Goal: Information Seeking & Learning: Learn about a topic

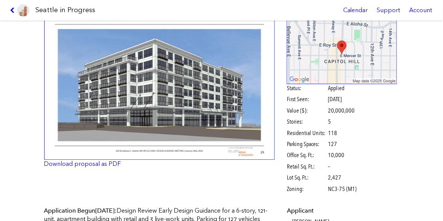
scroll to position [123, 0]
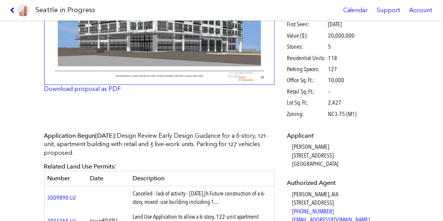
click at [167, 57] on img at bounding box center [159, 11] width 231 height 150
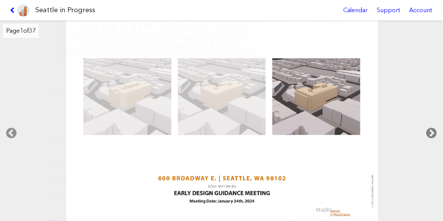
click at [432, 131] on icon at bounding box center [431, 133] width 22 height 24
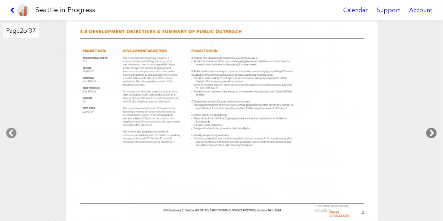
click at [432, 131] on icon at bounding box center [431, 133] width 22 height 24
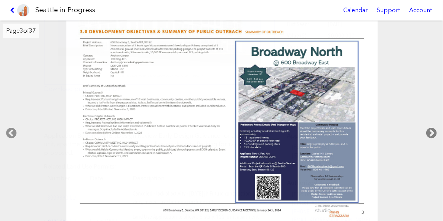
click at [432, 131] on icon at bounding box center [431, 133] width 22 height 24
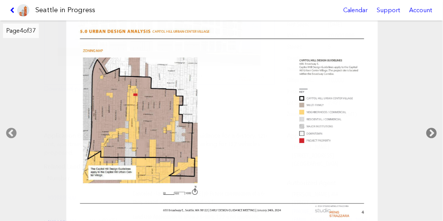
click at [432, 131] on icon at bounding box center [431, 133] width 22 height 24
click at [10, 136] on icon at bounding box center [11, 133] width 22 height 24
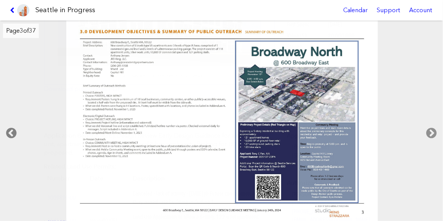
click at [10, 136] on icon at bounding box center [11, 133] width 22 height 24
click at [50, 11] on h1 "Seattle in Progress" at bounding box center [65, 10] width 60 height 10
click at [26, 10] on img at bounding box center [23, 10] width 12 height 12
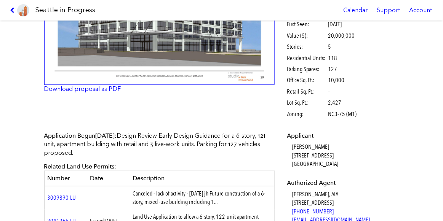
click at [23, 10] on img at bounding box center [23, 10] width 12 height 12
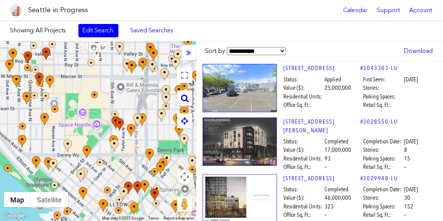
click at [184, 101] on icon at bounding box center [185, 98] width 8 height 8
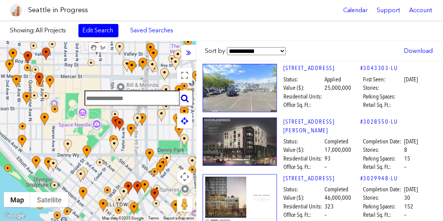
click at [139, 92] on input "text" at bounding box center [132, 98] width 95 height 15
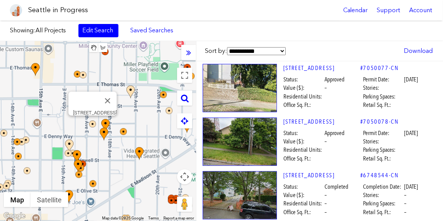
click at [91, 124] on img at bounding box center [92, 124] width 7 height 7
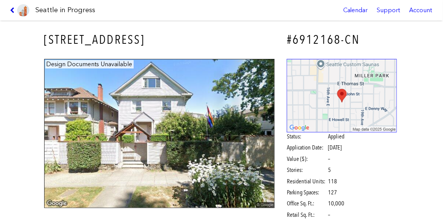
click at [10, 10] on icon at bounding box center [13, 10] width 7 height 6
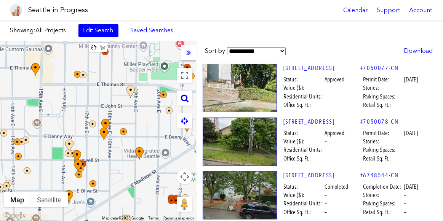
click at [184, 96] on icon at bounding box center [185, 98] width 8 height 8
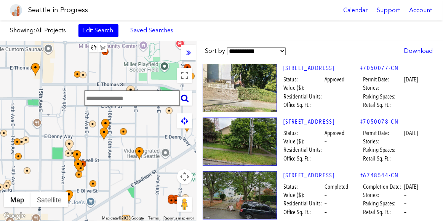
click at [148, 91] on input "text" at bounding box center [132, 98] width 95 height 15
click at [90, 124] on img at bounding box center [92, 124] width 7 height 7
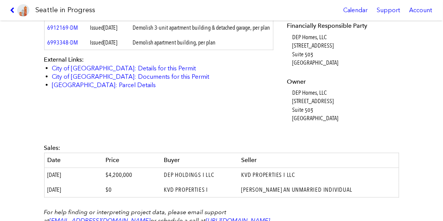
scroll to position [281, 0]
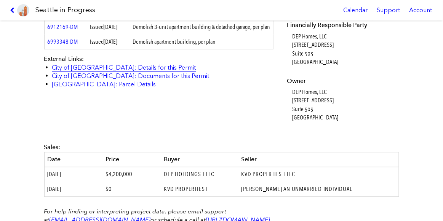
click at [99, 71] on link "City of [GEOGRAPHIC_DATA]: Details for this Permit" at bounding box center [124, 67] width 144 height 7
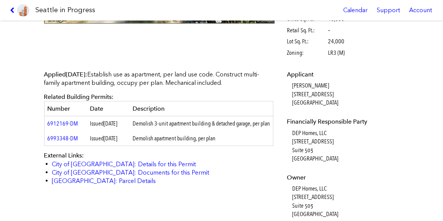
scroll to position [185, 0]
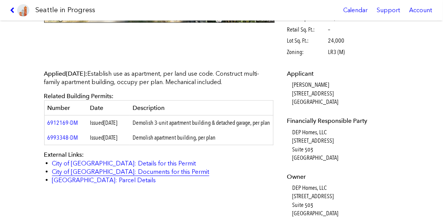
click at [82, 176] on link "City of [GEOGRAPHIC_DATA]: Documents for this Permit" at bounding box center [130, 171] width 157 height 7
click at [11, 5] on link at bounding box center [20, 10] width 26 height 21
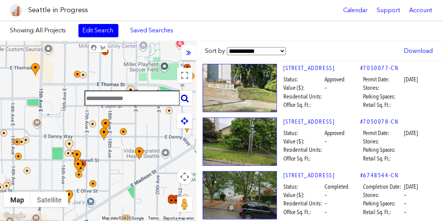
click at [147, 97] on input "text" at bounding box center [132, 98] width 95 height 15
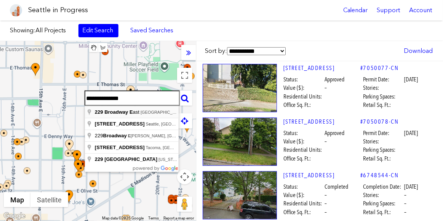
type input "**********"
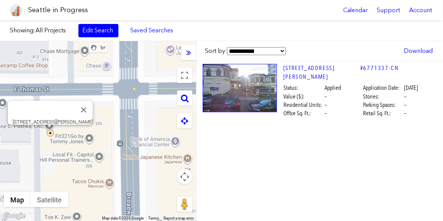
click at [51, 133] on img at bounding box center [50, 133] width 7 height 7
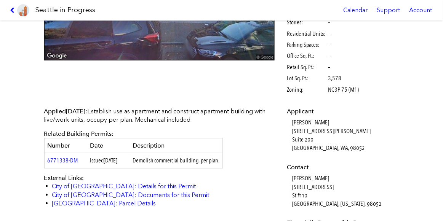
scroll to position [175, 0]
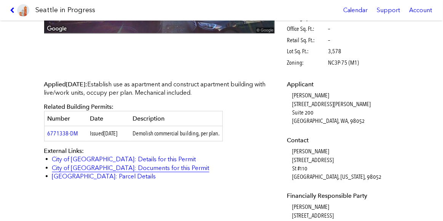
click at [105, 167] on link "City of [GEOGRAPHIC_DATA]: Documents for this Permit" at bounding box center [130, 167] width 157 height 7
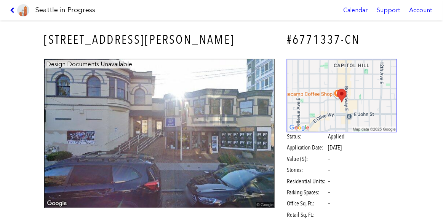
click at [12, 7] on icon at bounding box center [13, 10] width 7 height 6
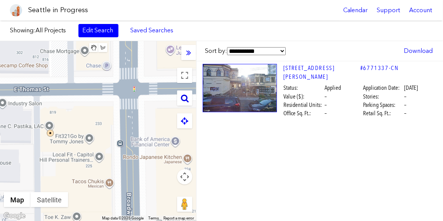
click at [184, 96] on icon at bounding box center [185, 98] width 8 height 8
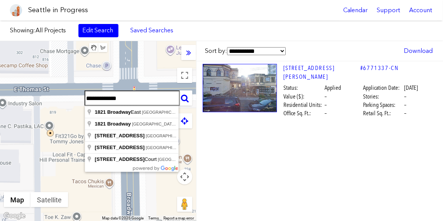
type input "**********"
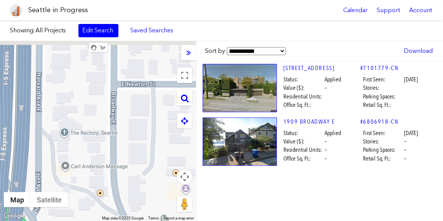
drag, startPoint x: 117, startPoint y: 96, endPoint x: 116, endPoint y: 222, distance: 126.4
click at [116, 221] on html "Seattle in Progress Calendar Support Account About [GEOGRAPHIC_DATA] in Progres…" at bounding box center [221, 110] width 443 height 221
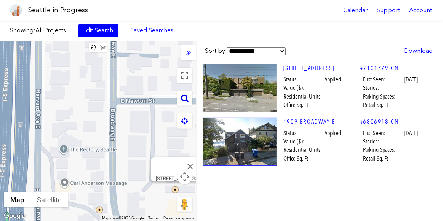
click at [185, 95] on icon at bounding box center [185, 98] width 8 height 8
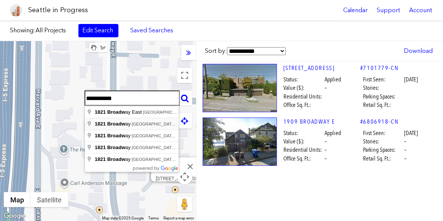
type input "**********"
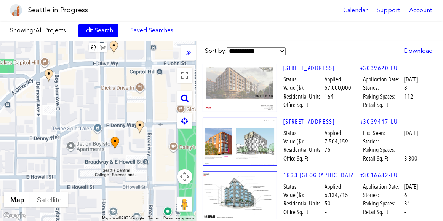
click at [129, 120] on div at bounding box center [98, 131] width 196 height 180
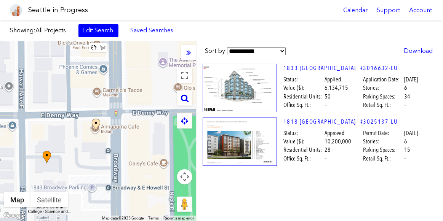
drag, startPoint x: 96, startPoint y: 165, endPoint x: 96, endPoint y: 152, distance: 13.3
click at [96, 152] on div at bounding box center [98, 131] width 196 height 180
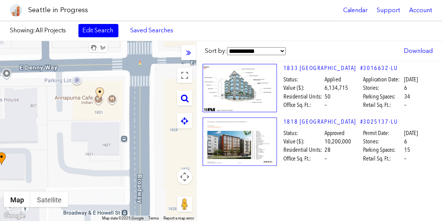
click at [110, 143] on div at bounding box center [98, 131] width 196 height 180
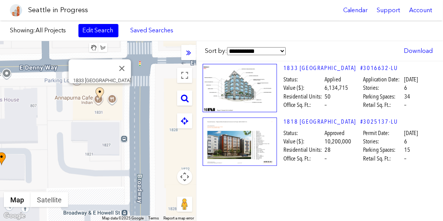
click at [99, 93] on img at bounding box center [100, 94] width 8 height 13
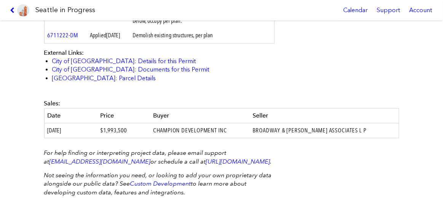
scroll to position [357, 0]
click at [119, 74] on link "City of [GEOGRAPHIC_DATA]: Documents for this Permit" at bounding box center [130, 70] width 157 height 7
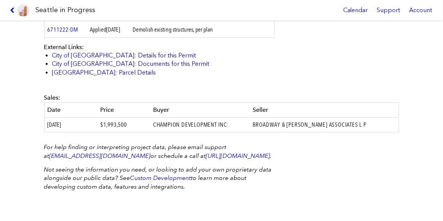
scroll to position [315, 0]
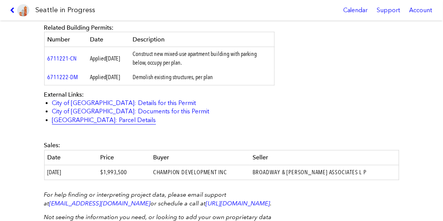
click at [96, 124] on link "[GEOGRAPHIC_DATA]: Parcel Details" at bounding box center [104, 120] width 104 height 7
click at [13, 11] on icon at bounding box center [13, 10] width 7 height 6
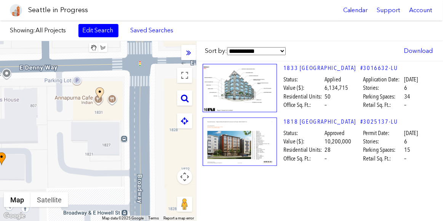
click at [181, 97] on icon at bounding box center [185, 98] width 8 height 8
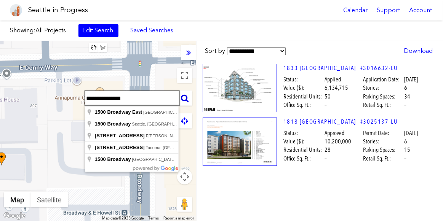
type input "**********"
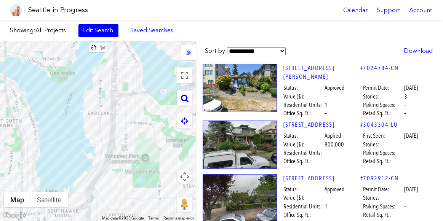
click at [182, 99] on icon at bounding box center [185, 98] width 8 height 8
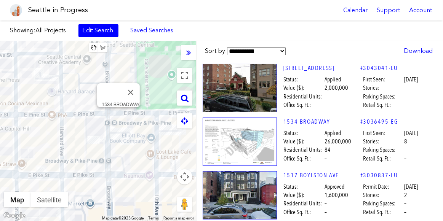
click at [118, 116] on div "1534 BROADWAY" at bounding box center [98, 131] width 196 height 180
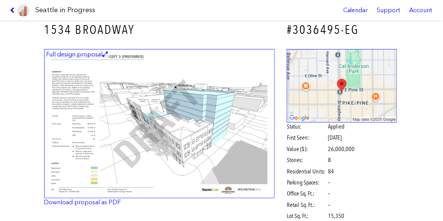
scroll to position [9, 0]
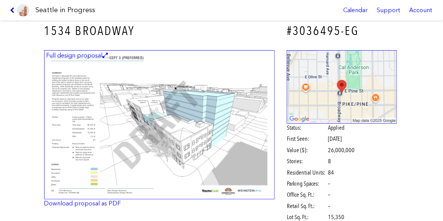
click at [11, 10] on icon at bounding box center [13, 10] width 7 height 6
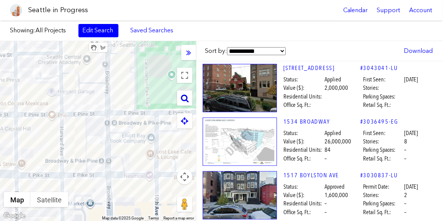
click at [184, 94] on icon at bounding box center [185, 98] width 8 height 8
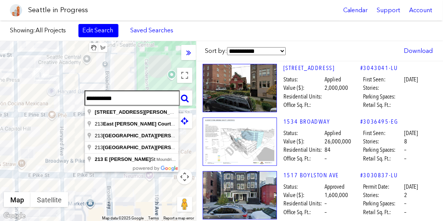
type input "**********"
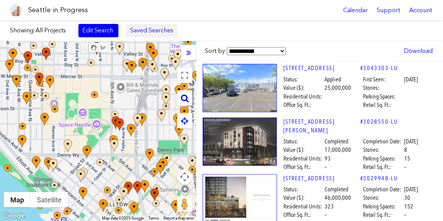
click at [167, 32] on link "Saved Searches" at bounding box center [151, 30] width 51 height 13
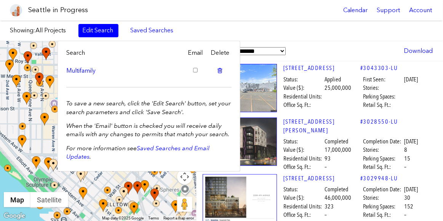
click at [225, 16] on div "Seattle in Progress Calendar Support Account" at bounding box center [221, 10] width 443 height 21
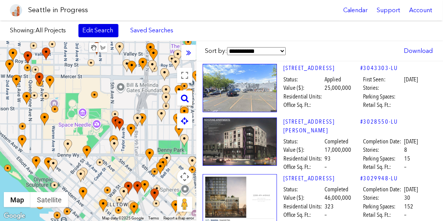
click at [91, 30] on link "Edit Search" at bounding box center [98, 30] width 40 height 13
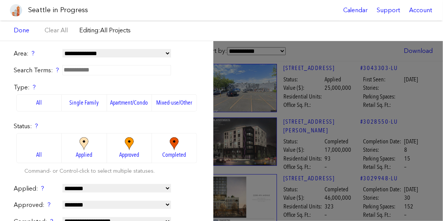
click at [104, 52] on select "**********" at bounding box center [116, 53] width 109 height 8
select select "**********"
click at [62, 49] on select "**********" at bounding box center [116, 53] width 109 height 8
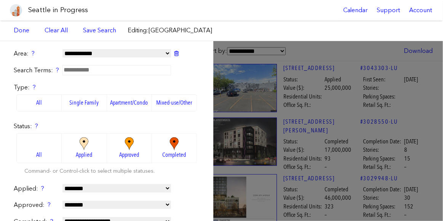
click at [231, 33] on div "Showing: [GEOGRAPHIC_DATA] Edit Search Saved Searches Added to Saved Searches D…" at bounding box center [221, 31] width 443 height 21
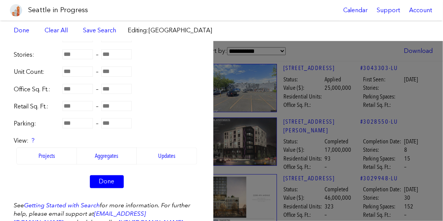
scroll to position [278, 0]
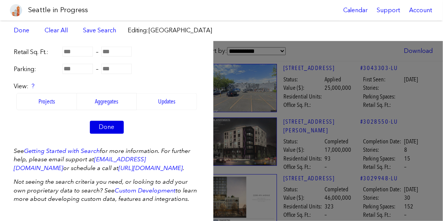
click at [96, 121] on link "Done" at bounding box center [107, 127] width 34 height 13
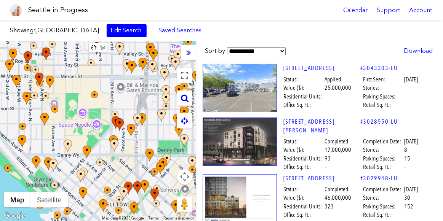
click at [190, 54] on icon at bounding box center [188, 52] width 5 height 8
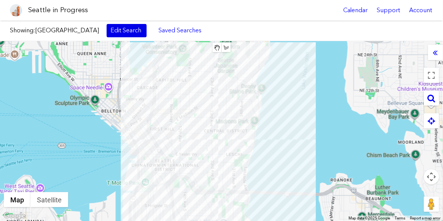
click at [107, 31] on link "Edit Search" at bounding box center [127, 30] width 40 height 13
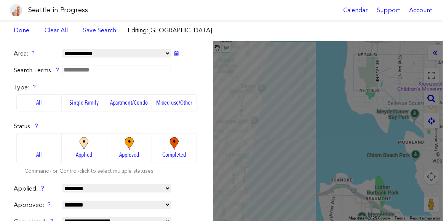
click at [74, 53] on select "**********" at bounding box center [116, 53] width 109 height 8
click at [62, 49] on select "**********" at bounding box center [116, 53] width 109 height 8
click at [305, 138] on div "**********" at bounding box center [221, 131] width 443 height 180
